Goal: Task Accomplishment & Management: Manage account settings

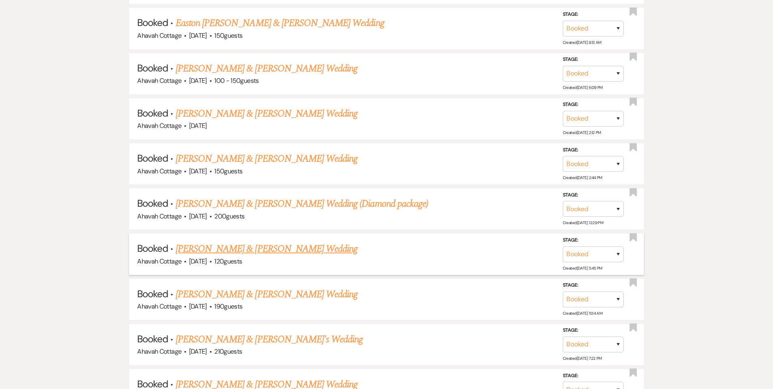
scroll to position [559, 0]
click at [246, 202] on link "[PERSON_NAME] & [PERSON_NAME] Wedding (Diamond package)" at bounding box center [302, 202] width 252 height 15
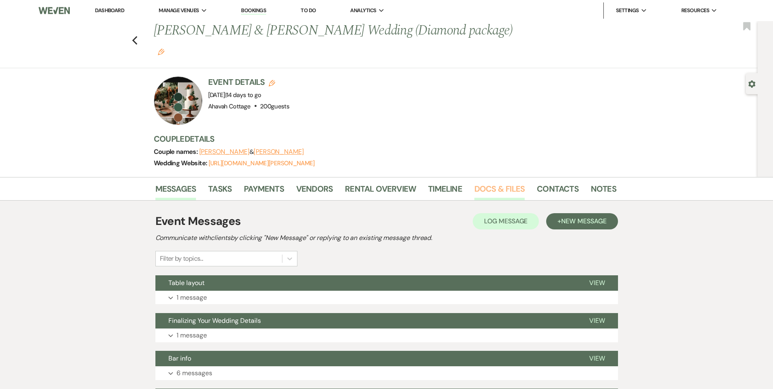
click at [487, 182] on link "Docs & Files" at bounding box center [499, 191] width 50 height 18
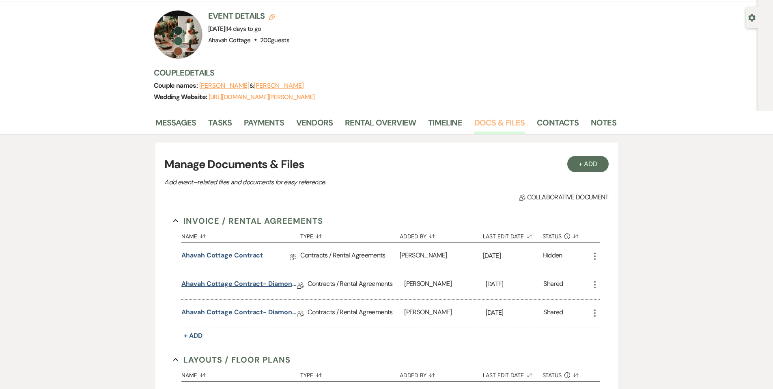
scroll to position [67, 0]
click at [237, 278] on link "Ahavah Cottage Contract- Diamond Package" at bounding box center [239, 284] width 116 height 13
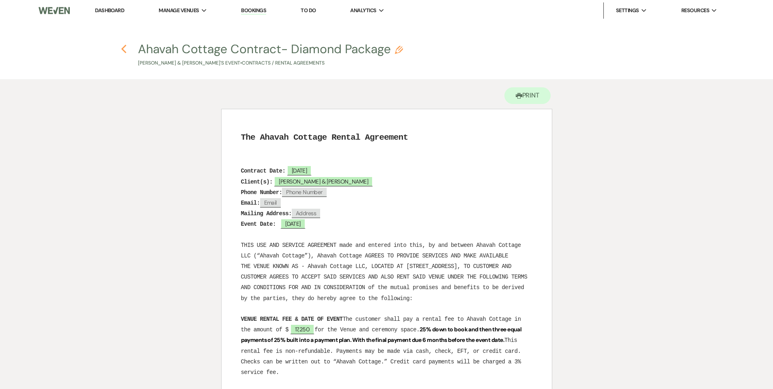
click at [125, 48] on icon "Previous" at bounding box center [124, 49] width 6 height 10
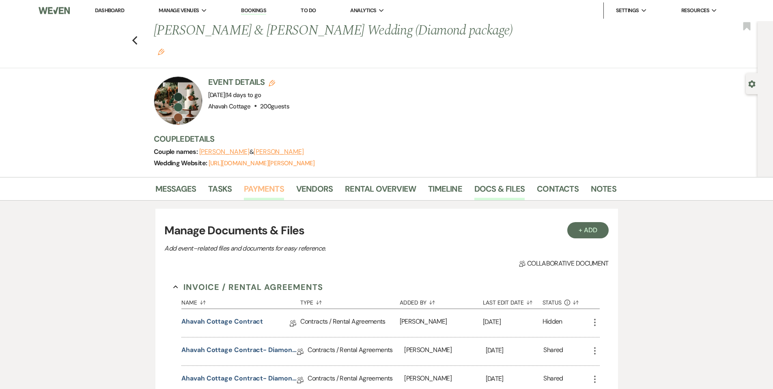
click at [257, 182] on link "Payments" at bounding box center [264, 191] width 40 height 18
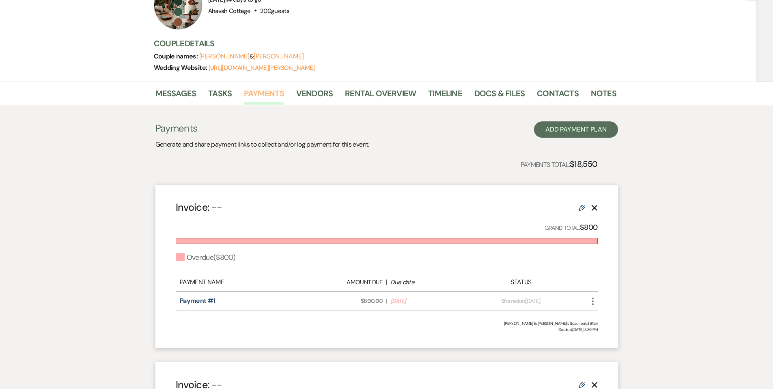
scroll to position [92, 0]
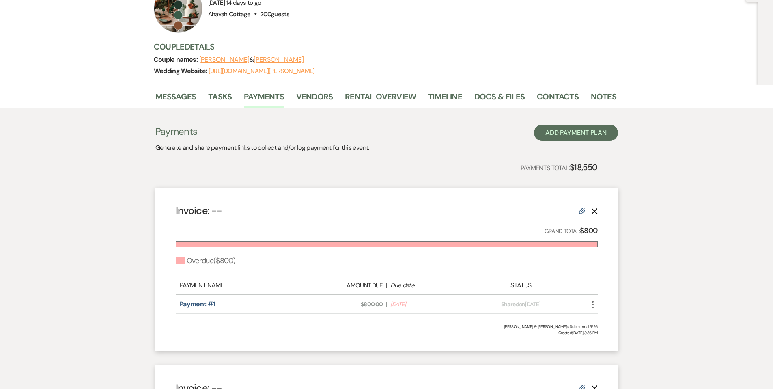
click at [594, 299] on icon "More" at bounding box center [593, 304] width 10 height 10
click at [606, 341] on button "Check [PERSON_NAME] [PERSON_NAME] as Paid" at bounding box center [629, 348] width 82 height 14
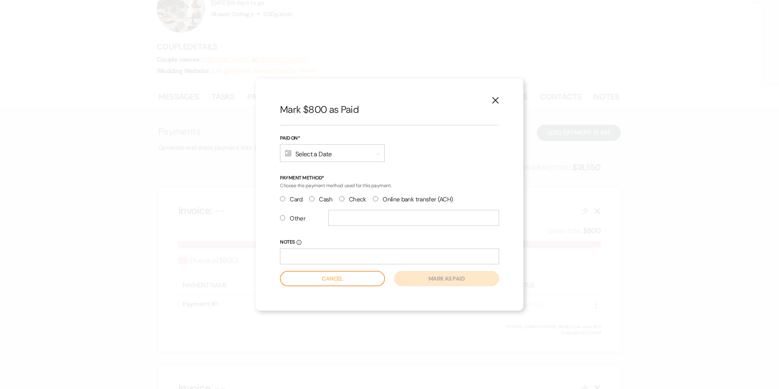
click at [349, 157] on div "Calendar Select a Date Expand" at bounding box center [332, 153] width 105 height 18
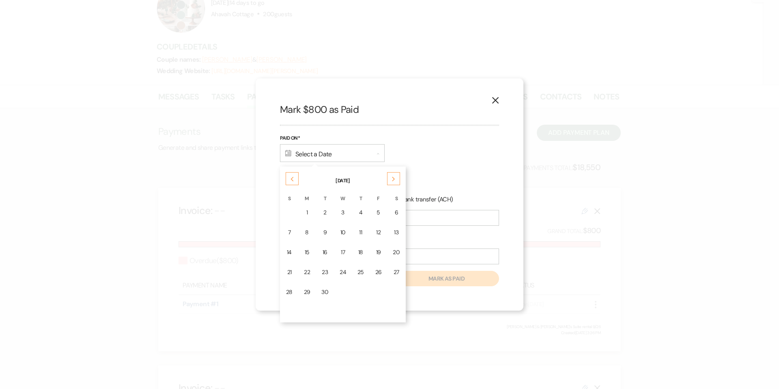
click at [326, 231] on div "9" at bounding box center [324, 232] width 7 height 9
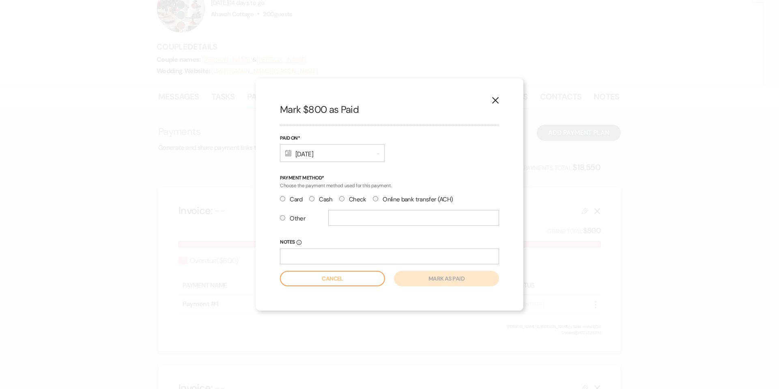
drag, startPoint x: 342, startPoint y: 197, endPoint x: 346, endPoint y: 200, distance: 4.6
click at [342, 197] on input "Check" at bounding box center [341, 198] width 5 height 5
radio input "true"
click at [437, 279] on button "Mark as paid" at bounding box center [446, 277] width 105 height 15
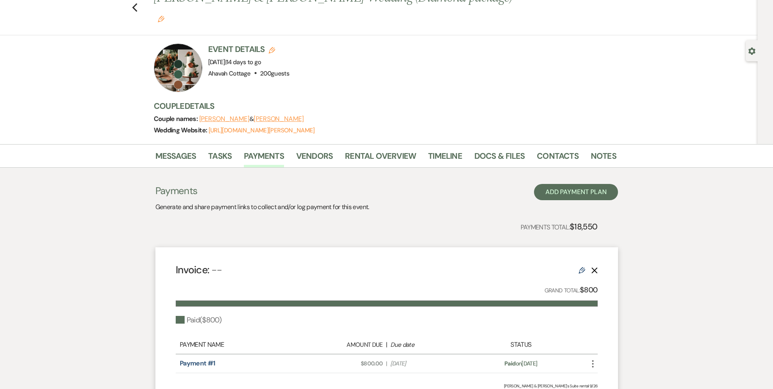
scroll to position [0, 0]
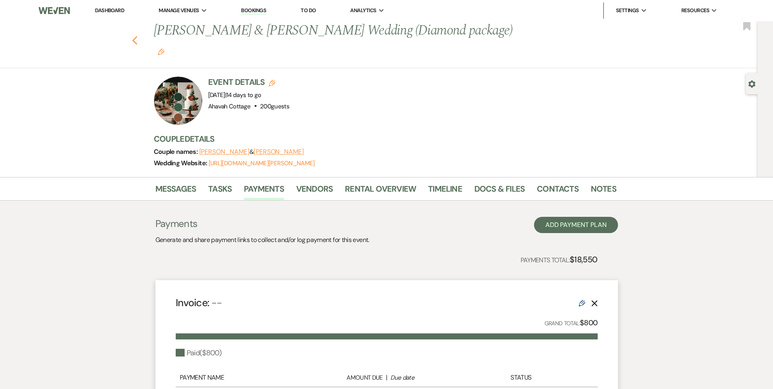
click at [136, 36] on use "button" at bounding box center [134, 40] width 5 height 9
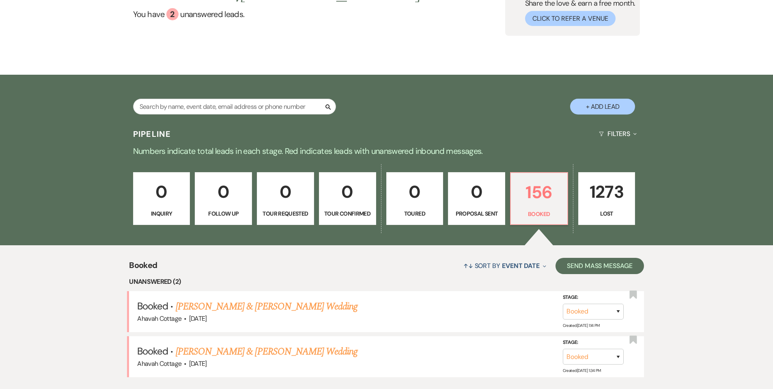
scroll to position [64, 0]
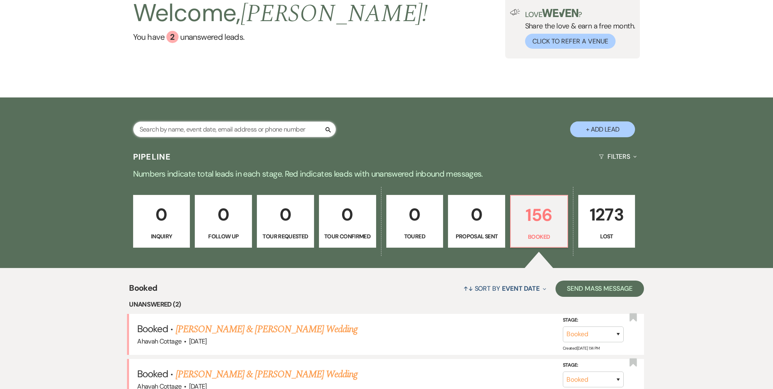
click at [161, 129] on input "text" at bounding box center [234, 129] width 203 height 16
type input "nau"
select select "8"
select select "3"
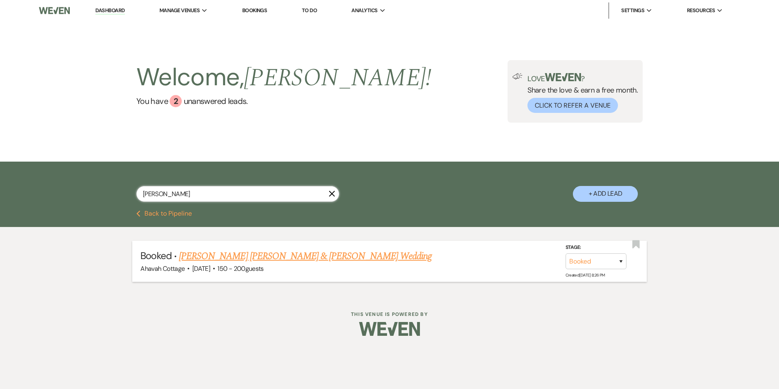
type input "[PERSON_NAME]"
click at [217, 255] on link "[PERSON_NAME] [PERSON_NAME] & [PERSON_NAME] Wedding" at bounding box center [305, 256] width 253 height 15
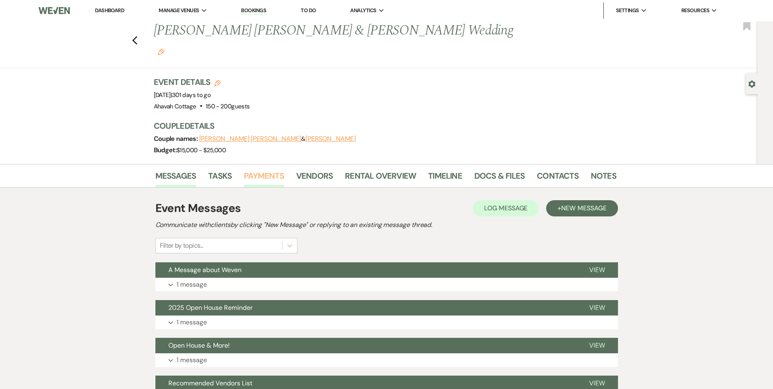
click at [258, 169] on link "Payments" at bounding box center [264, 178] width 40 height 18
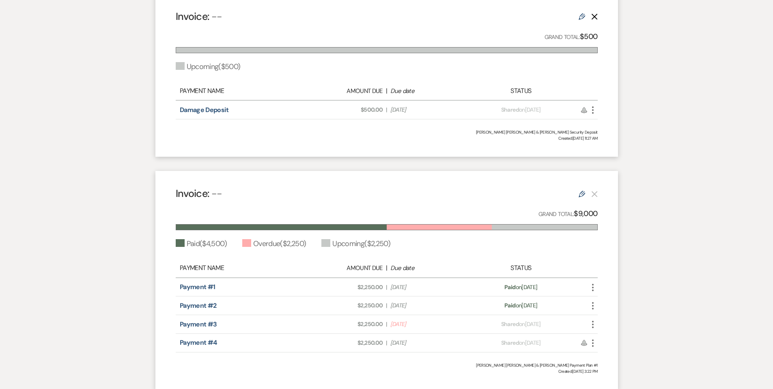
scroll to position [451, 0]
click at [591, 318] on icon "More" at bounding box center [593, 323] width 10 height 10
click at [604, 360] on button "Check [PERSON_NAME] [PERSON_NAME] as Paid" at bounding box center [629, 367] width 82 height 14
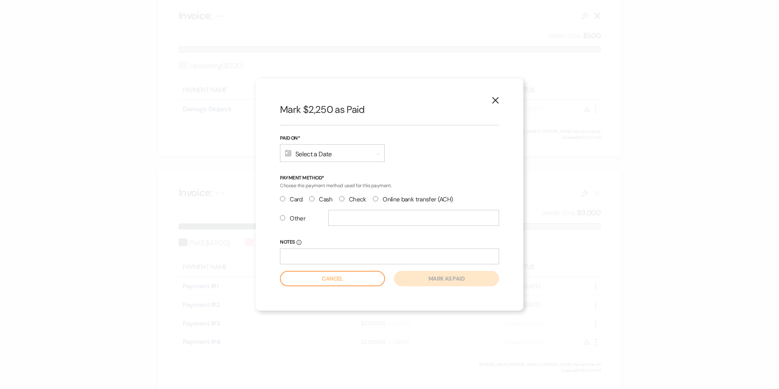
click at [336, 154] on div "Calendar Select a Date Expand" at bounding box center [332, 153] width 105 height 18
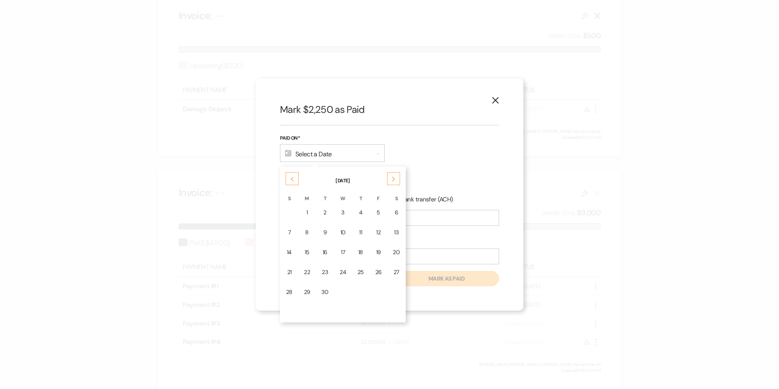
click at [375, 213] on div "5" at bounding box center [378, 212] width 6 height 9
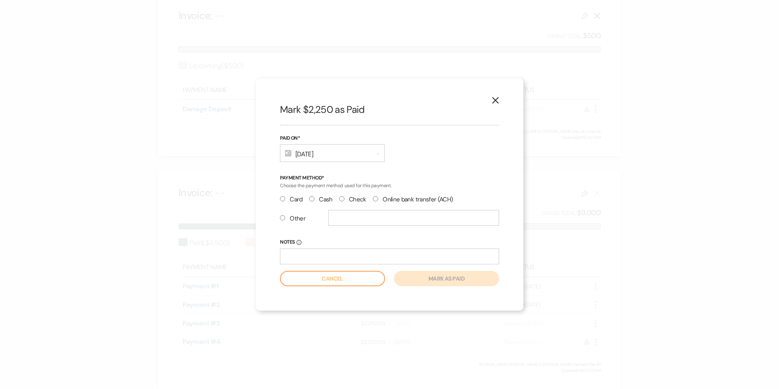
click at [340, 199] on input "Check" at bounding box center [341, 198] width 5 height 5
radio input "true"
click at [431, 280] on button "Mark as paid" at bounding box center [446, 277] width 105 height 15
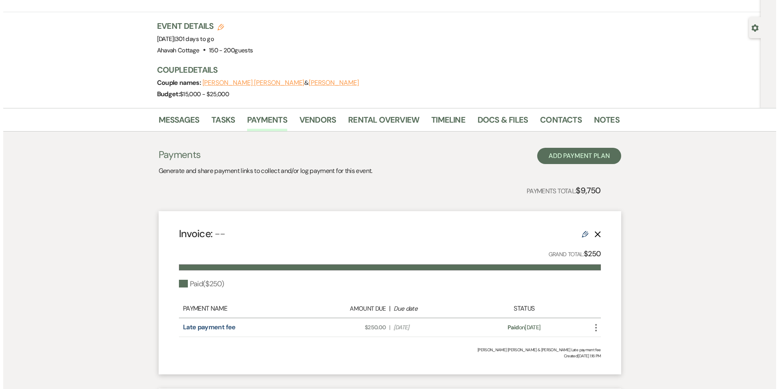
scroll to position [0, 0]
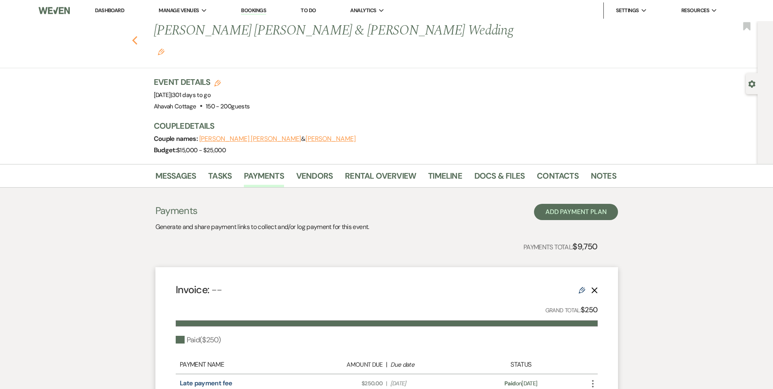
click at [135, 36] on use "button" at bounding box center [134, 40] width 5 height 9
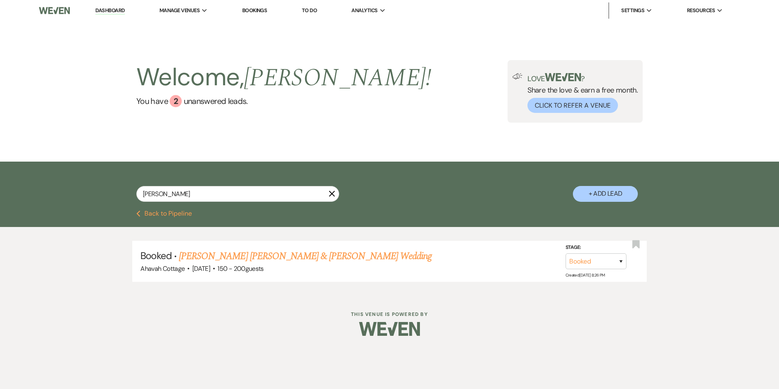
click at [331, 194] on icon "X" at bounding box center [331, 193] width 6 height 6
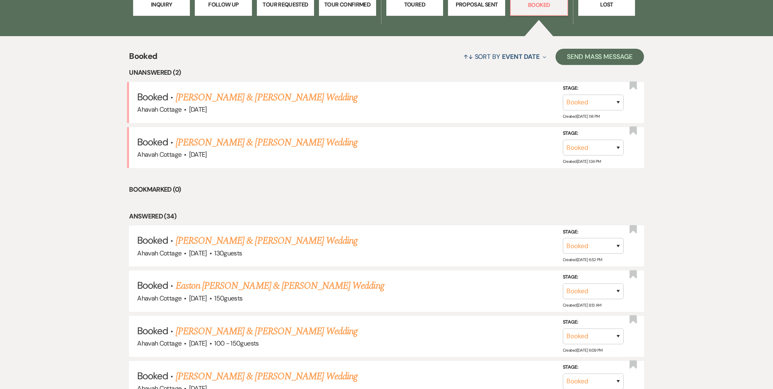
scroll to position [301, 0]
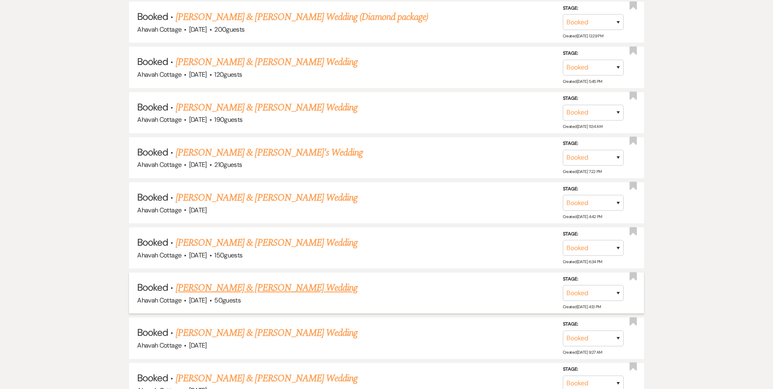
click at [232, 284] on link "[PERSON_NAME] & [PERSON_NAME] Wedding" at bounding box center [267, 287] width 182 height 15
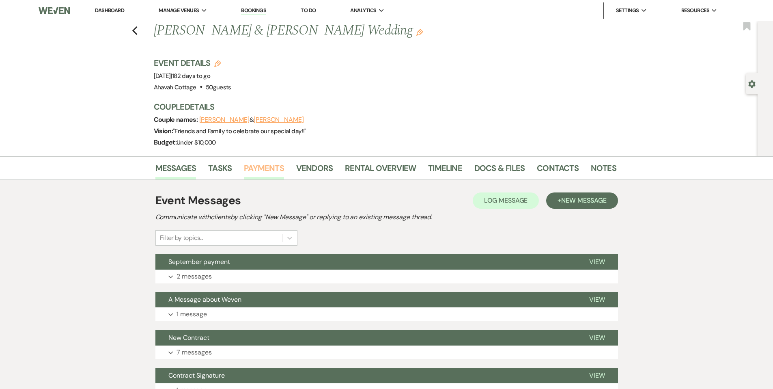
click at [262, 167] on link "Payments" at bounding box center [264, 170] width 40 height 18
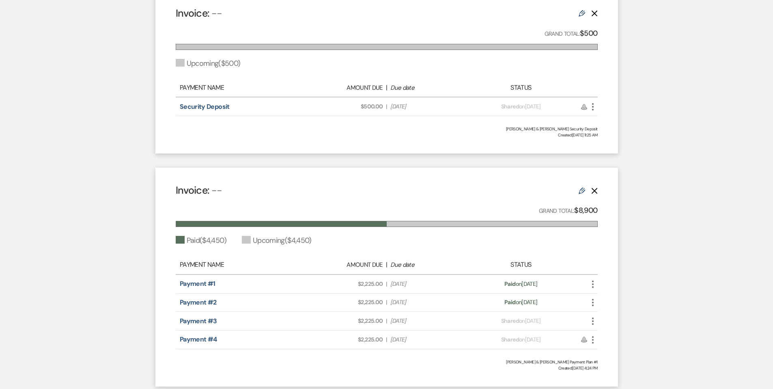
scroll to position [282, 0]
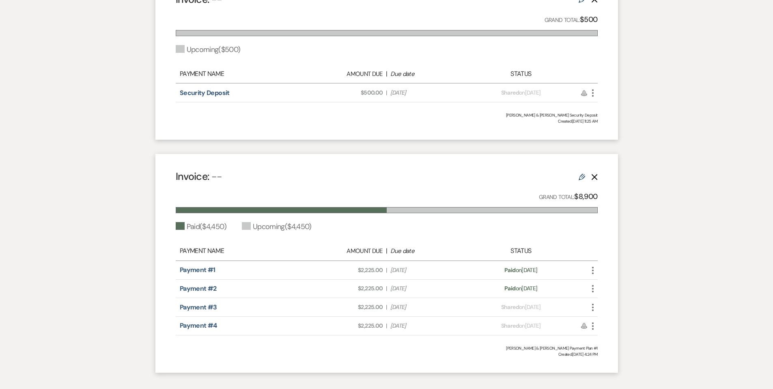
click at [591, 305] on icon "More" at bounding box center [593, 307] width 10 height 10
click at [607, 350] on button "Check [PERSON_NAME] [PERSON_NAME] as Paid" at bounding box center [629, 351] width 82 height 14
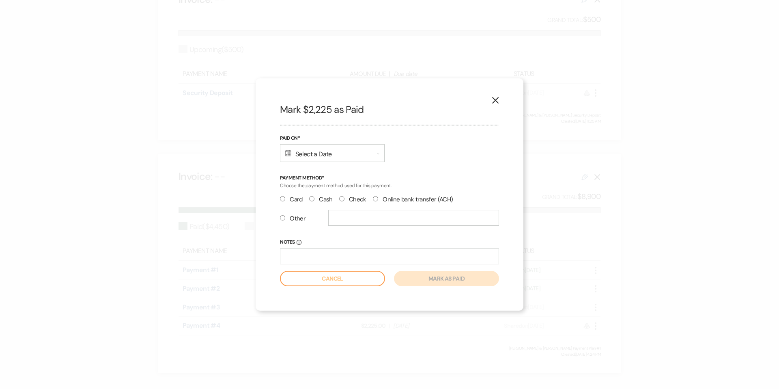
click at [371, 152] on div "Calendar Select a Date Expand" at bounding box center [332, 153] width 105 height 18
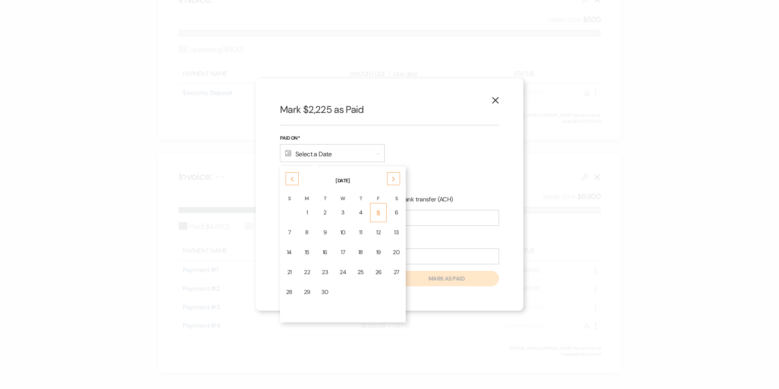
click at [378, 212] on div "5" at bounding box center [378, 212] width 6 height 9
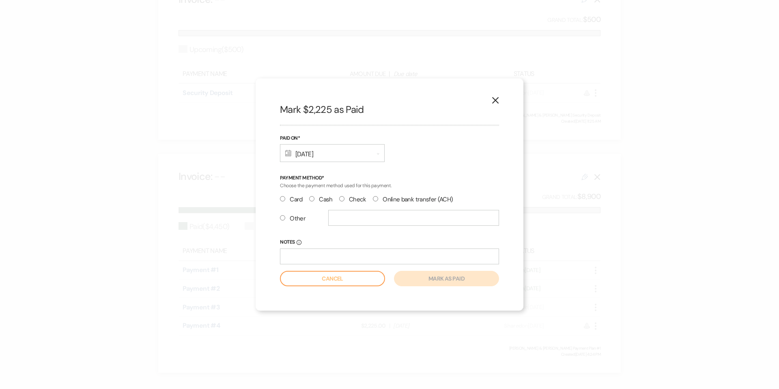
drag, startPoint x: 341, startPoint y: 198, endPoint x: 343, endPoint y: 202, distance: 4.4
click at [341, 198] on input "Check" at bounding box center [341, 198] width 5 height 5
radio input "true"
click at [421, 280] on button "Mark as paid" at bounding box center [446, 277] width 105 height 15
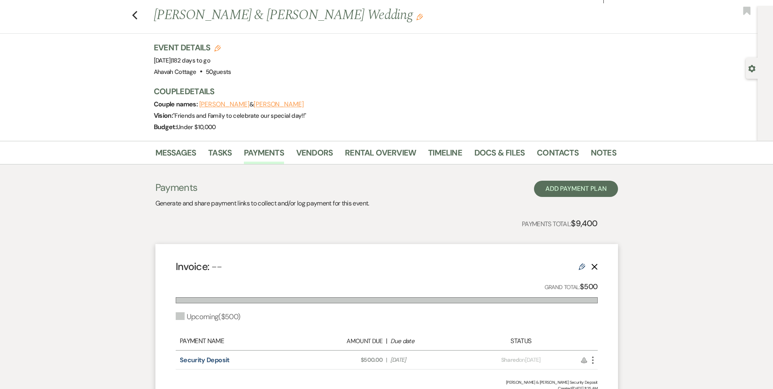
scroll to position [10, 0]
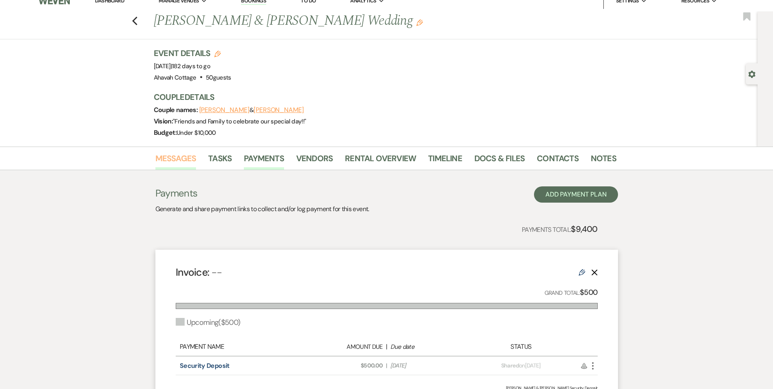
click at [178, 159] on link "Messages" at bounding box center [175, 161] width 41 height 18
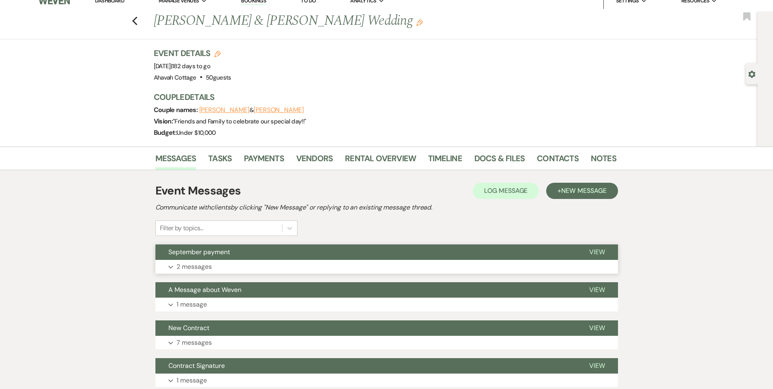
click at [201, 264] on p "2 messages" at bounding box center [193, 266] width 35 height 11
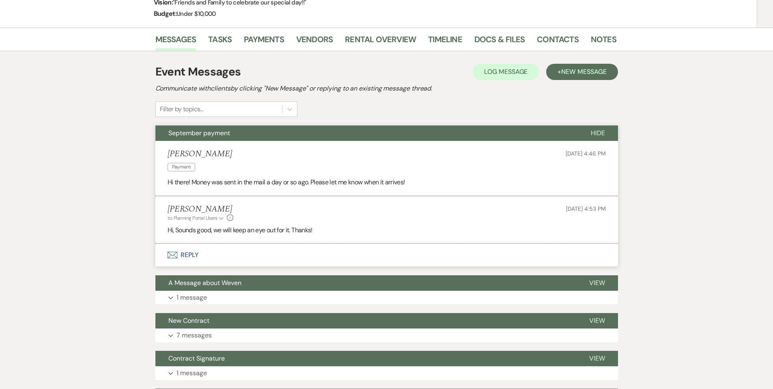
scroll to position [138, 0]
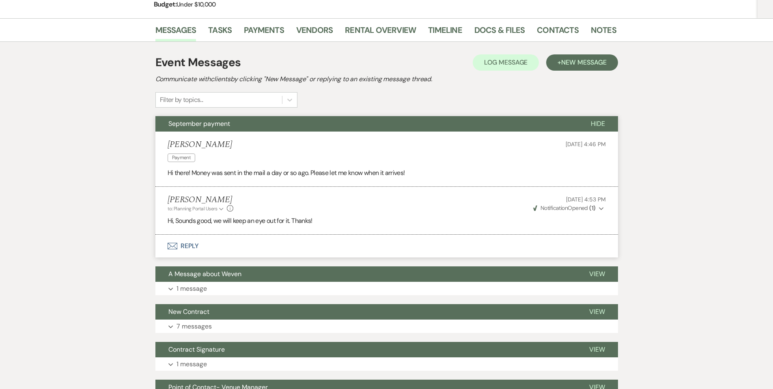
click at [195, 245] on button "Envelope Reply" at bounding box center [386, 245] width 462 height 23
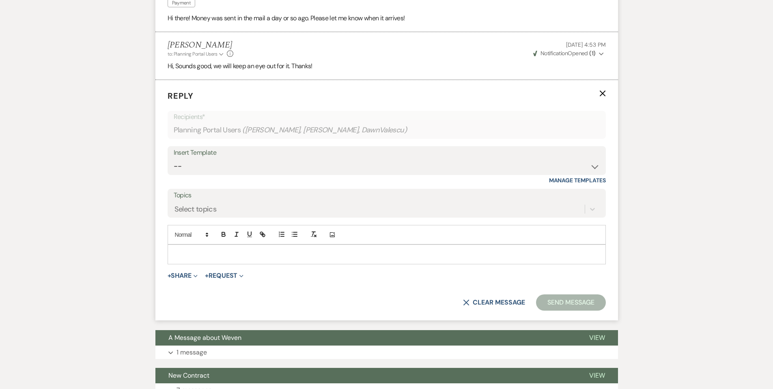
scroll to position [298, 0]
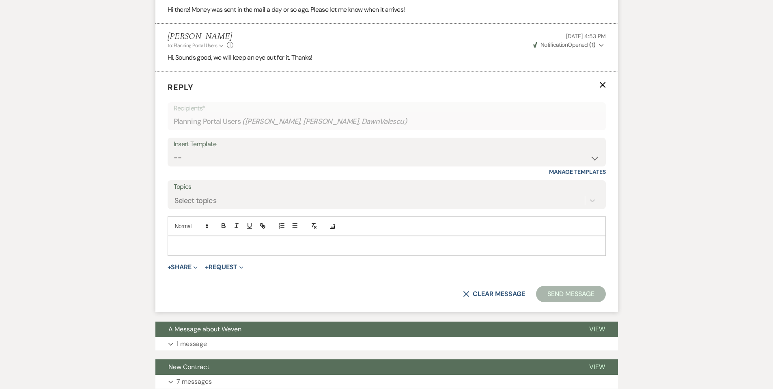
click at [194, 245] on p at bounding box center [386, 245] width 425 height 9
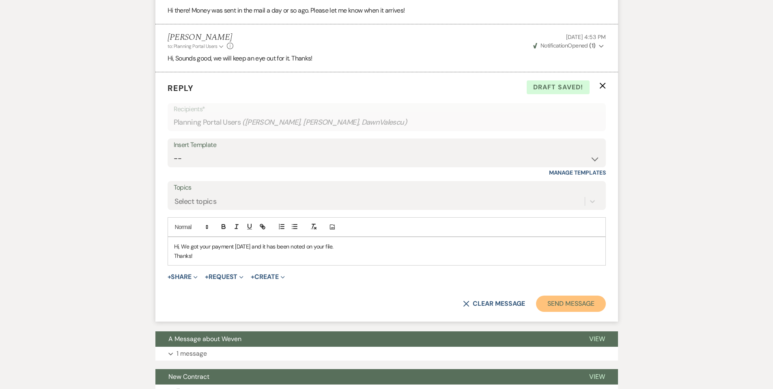
click at [554, 305] on button "Send Message" at bounding box center [570, 303] width 69 height 16
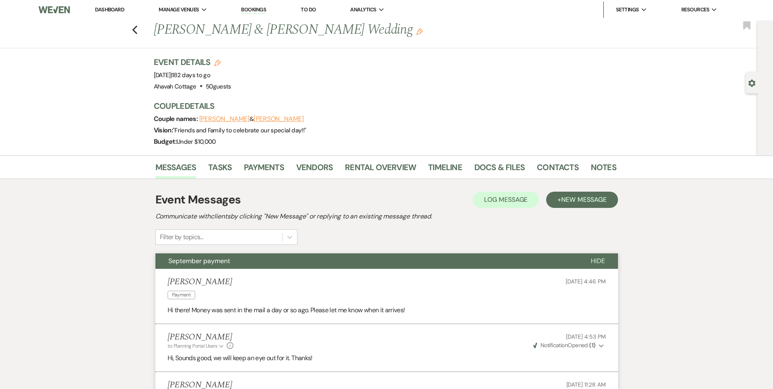
scroll to position [0, 0]
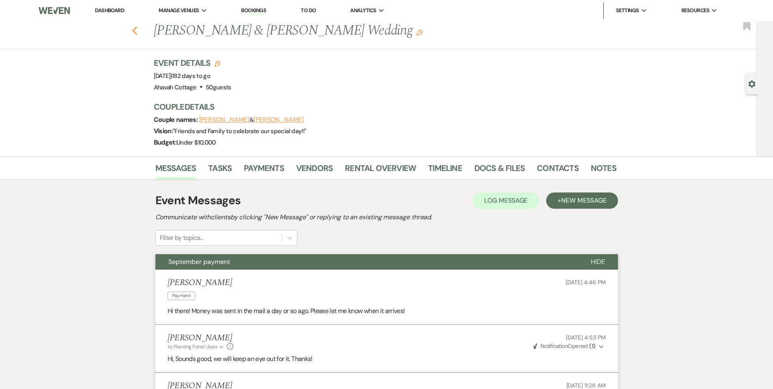
click at [136, 30] on use "button" at bounding box center [134, 30] width 5 height 9
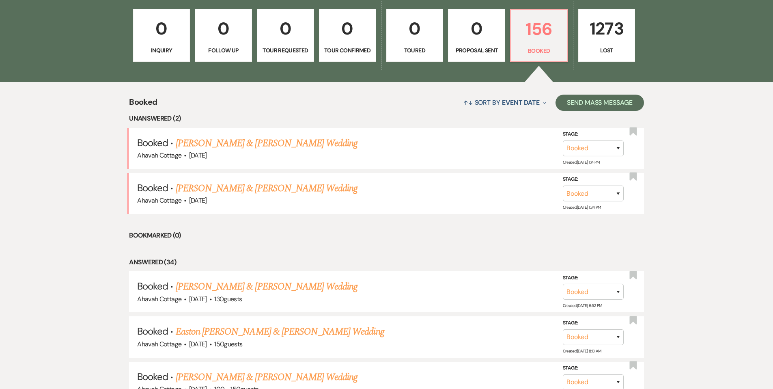
scroll to position [252, 0]
